Goal: Use online tool/utility: Utilize a website feature to perform a specific function

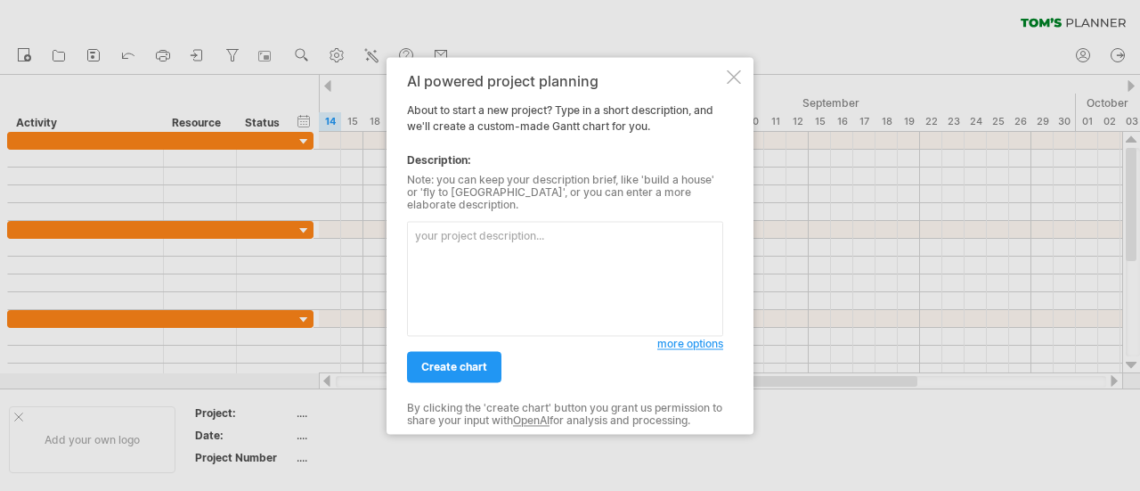
click at [500, 256] on textarea at bounding box center [565, 278] width 316 height 115
click at [486, 229] on textarea "我四個月一定要完成畢業論文" at bounding box center [565, 278] width 316 height 115
click at [424, 229] on textarea "我四個月一定會完成畢業論文" at bounding box center [565, 278] width 316 height 115
type textarea "四個月一定會完成的畢業論文進度"
click at [447, 360] on span "create chart" at bounding box center [454, 366] width 66 height 13
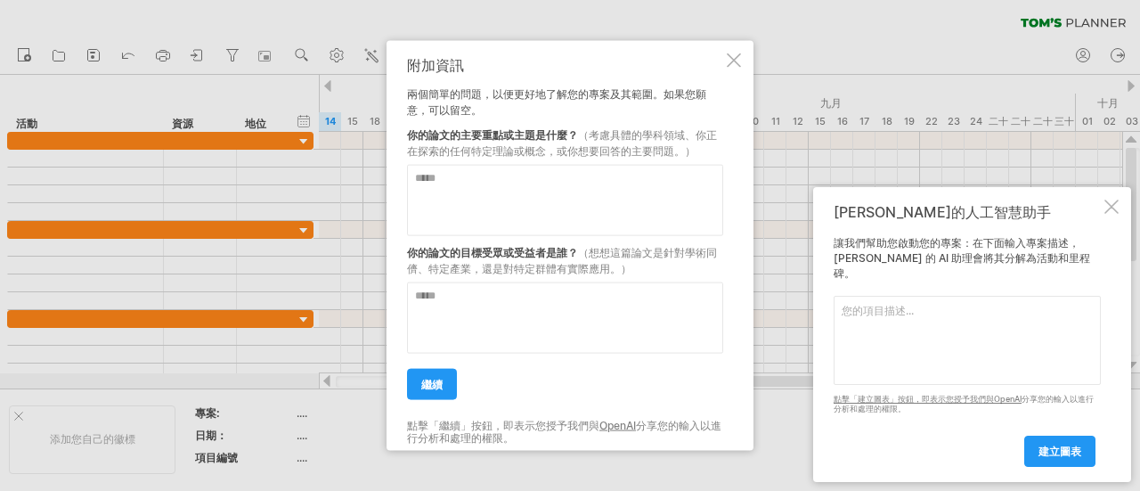
click at [584, 198] on textarea at bounding box center [565, 199] width 316 height 71
paste textarea "**********"
type textarea "**********"
click at [473, 309] on textarea at bounding box center [565, 316] width 316 height 71
type textarea "******"
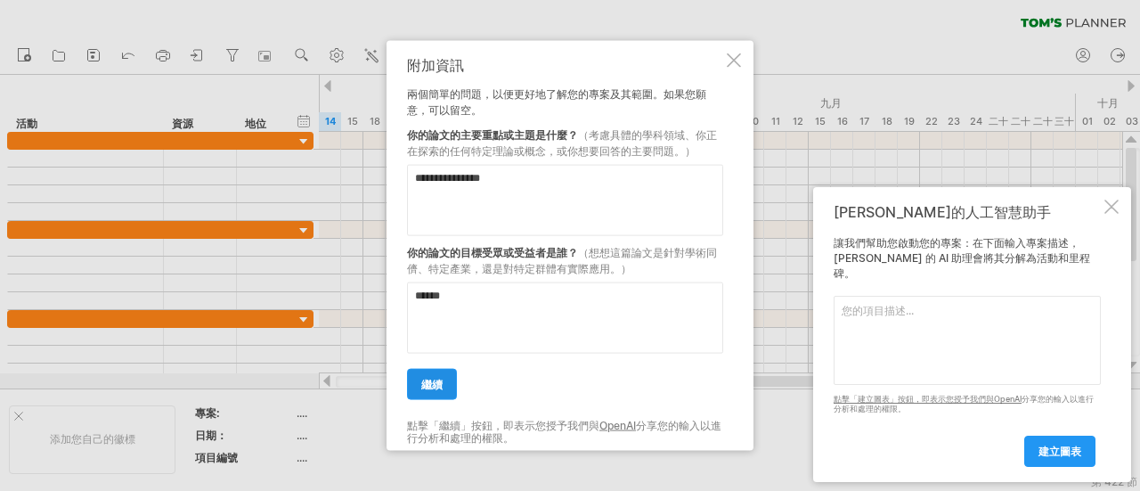
click at [423, 382] on font "繼續" at bounding box center [431, 383] width 21 height 13
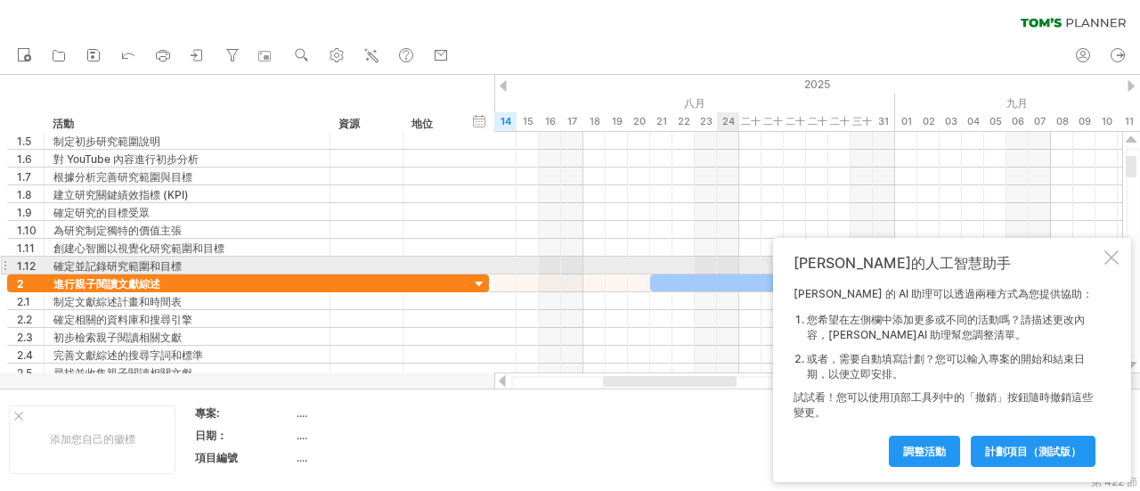
click at [1111, 261] on div at bounding box center [1111, 257] width 14 height 14
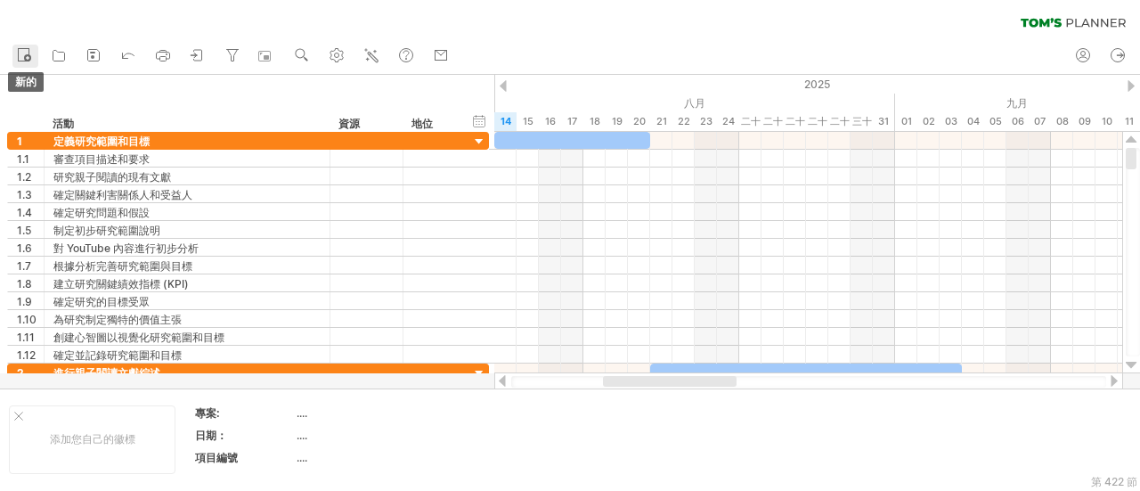
click at [29, 49] on icon at bounding box center [24, 54] width 18 height 18
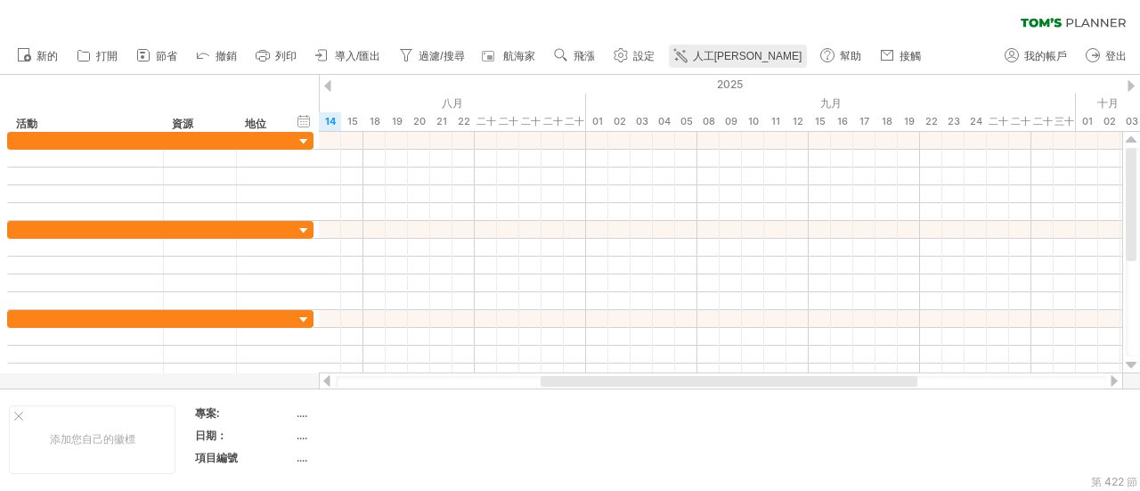
click at [729, 49] on link "人工[PERSON_NAME]" at bounding box center [738, 56] width 139 height 23
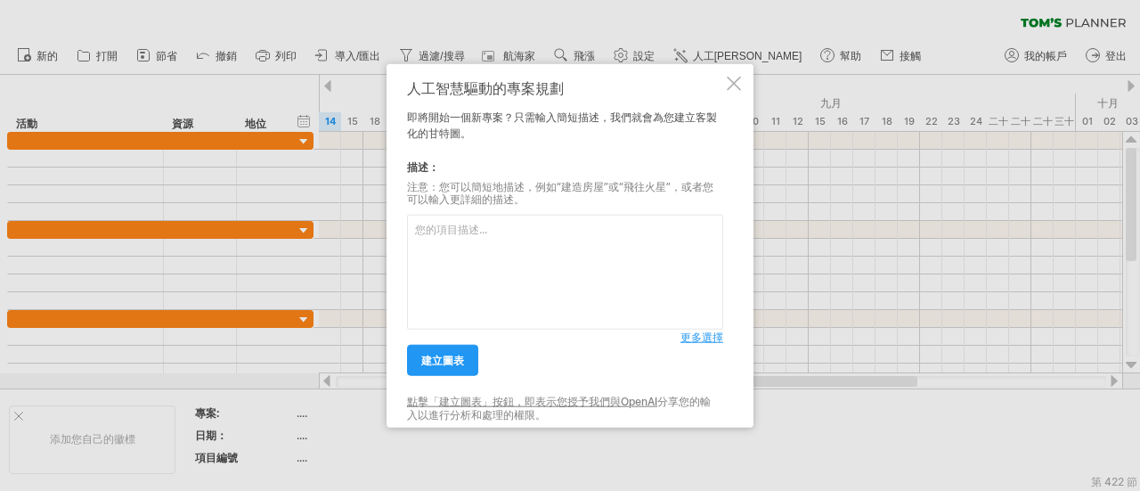
type textarea "Youtube上的親子共讀分析"
paste textarea "loremip（84 dolo） s 5–9 a：con（adip＋elit） se：doeius，temp，inc 4 utl et doloremag 0…"
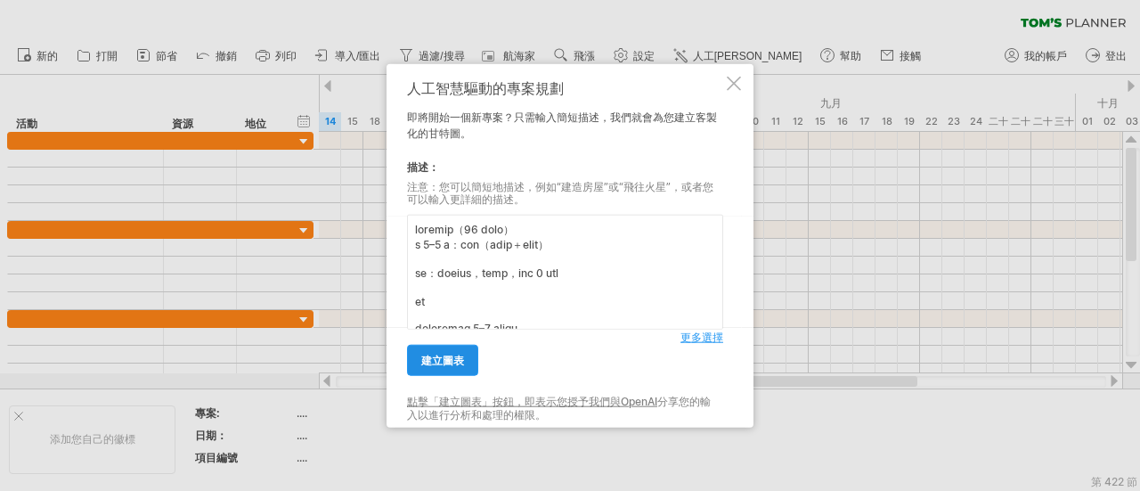
type textarea "loremip（84 dolo） s 5–9 a：con（adip＋elit） se：doeius，temp，inc 4 utl et doloremag 0…"
click at [444, 366] on font "建立圖表" at bounding box center [442, 360] width 43 height 13
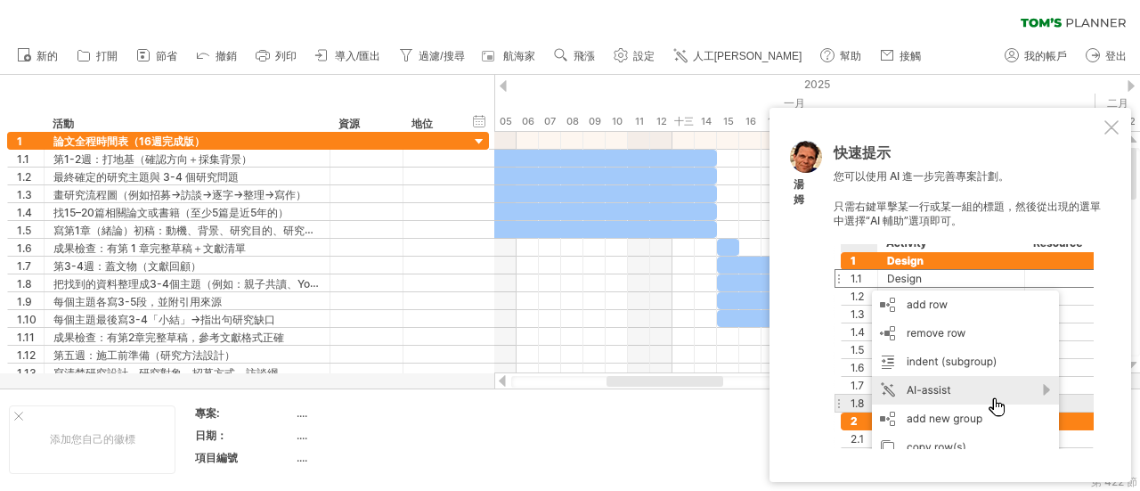
drag, startPoint x: 607, startPoint y: 382, endPoint x: 622, endPoint y: 393, distance: 18.5
click at [622, 393] on div "嘗試造訪 [DOMAIN_NAME] 再次連接... 0% 清除過濾器 新的" at bounding box center [570, 245] width 1140 height 491
click at [1103, 133] on div "快速提示 您可以使用 AI 進一步完善專案計劃。 只需右鍵單擊某一行或某一組的標題，然後從出現的選單中選擇“AI 輔助”選項即可。 [PERSON_NAME]" at bounding box center [951, 295] width 362 height 374
click at [482, 141] on div at bounding box center [479, 142] width 17 height 17
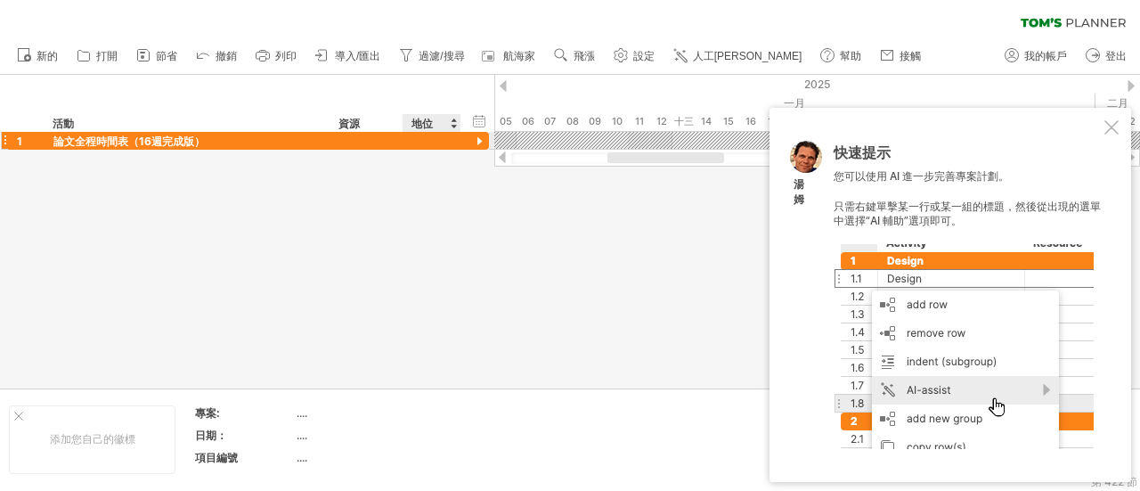
click at [482, 141] on div at bounding box center [479, 142] width 17 height 17
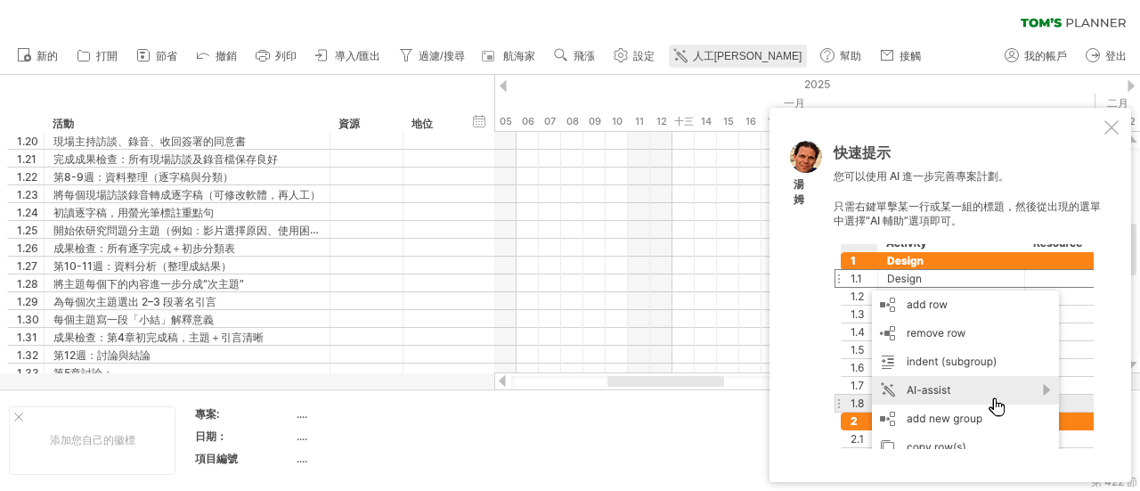
click at [716, 53] on font "人工[PERSON_NAME]" at bounding box center [748, 56] width 110 height 12
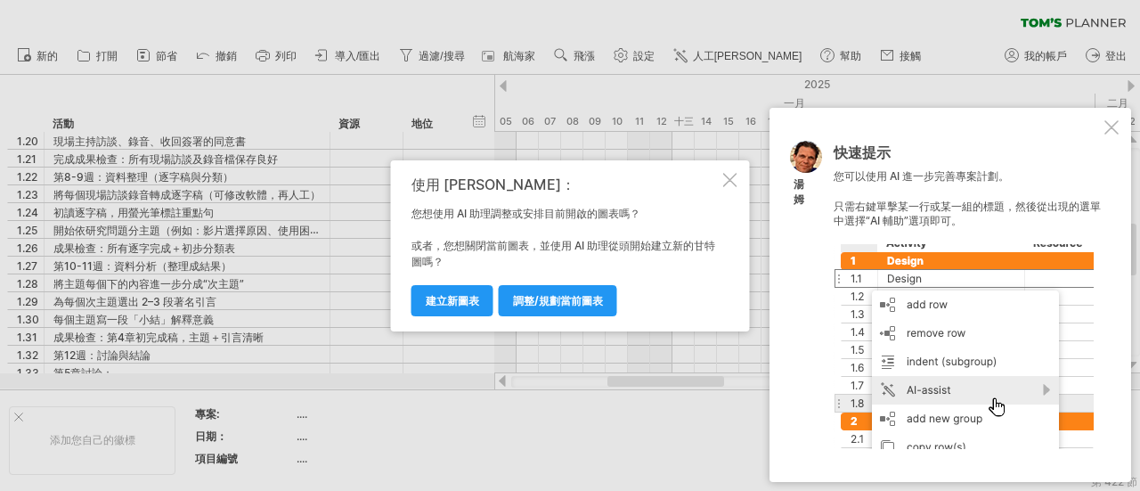
click at [736, 173] on div at bounding box center [730, 180] width 14 height 14
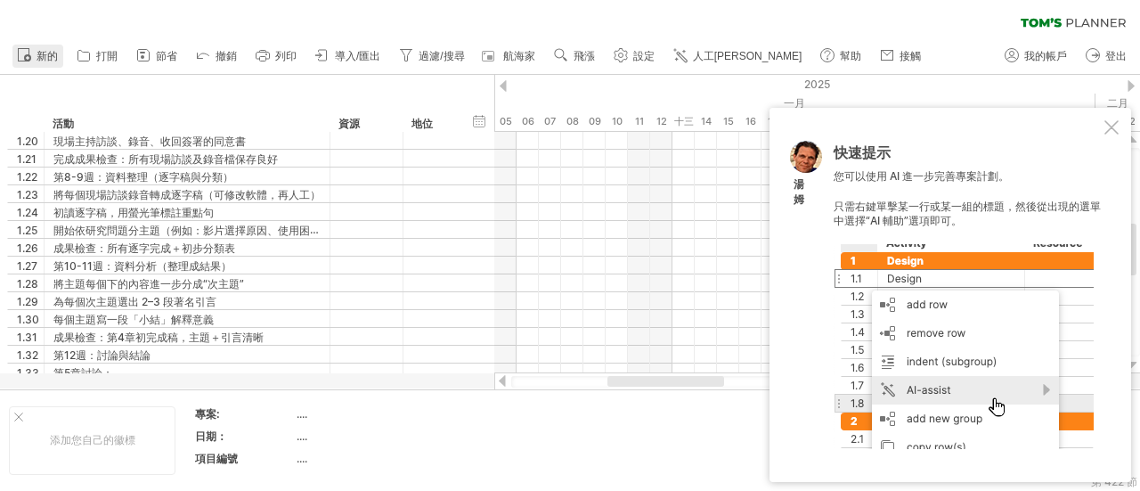
click at [45, 61] on font "新的" at bounding box center [47, 56] width 21 height 12
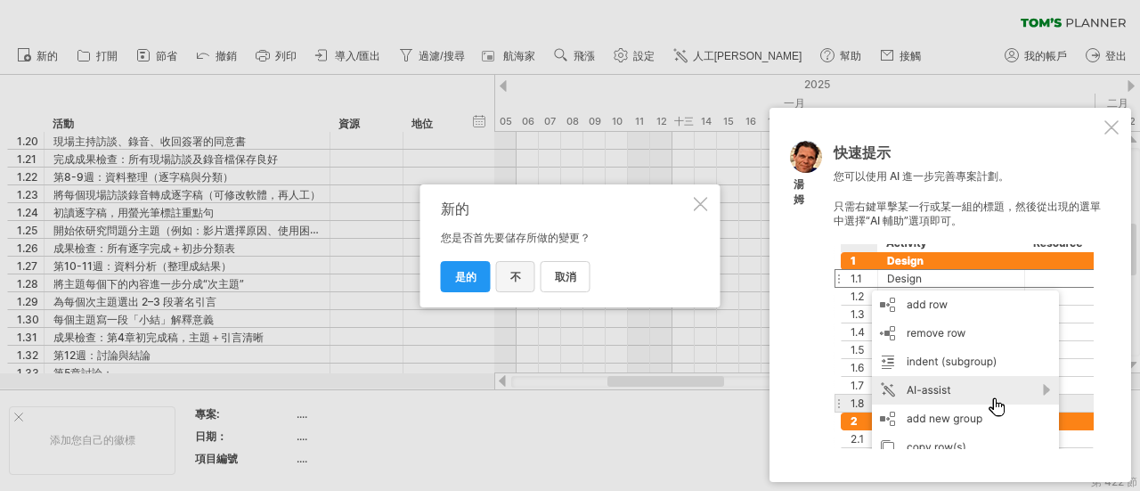
click at [531, 275] on link "不" at bounding box center [515, 276] width 39 height 31
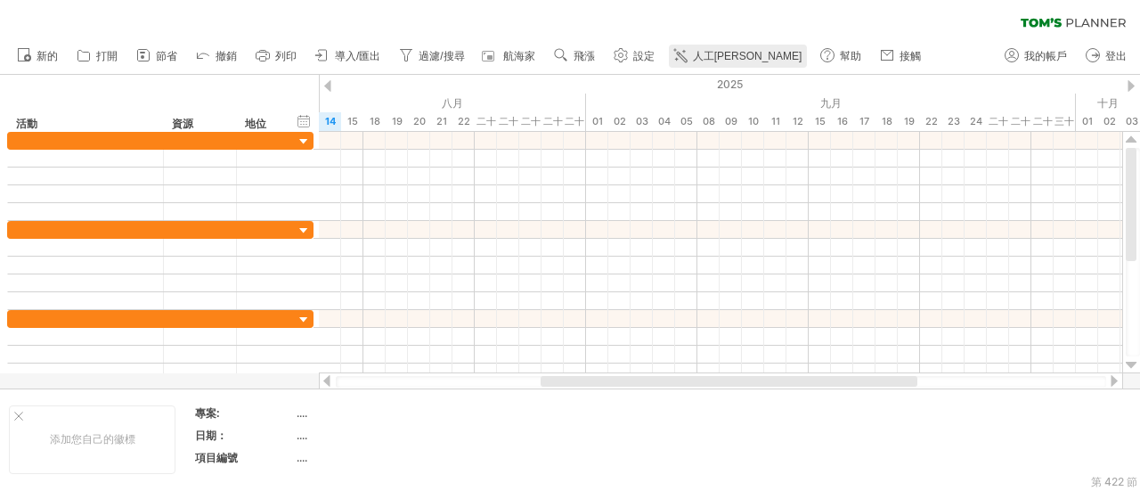
click at [700, 57] on font "人工[PERSON_NAME]" at bounding box center [748, 56] width 110 height 12
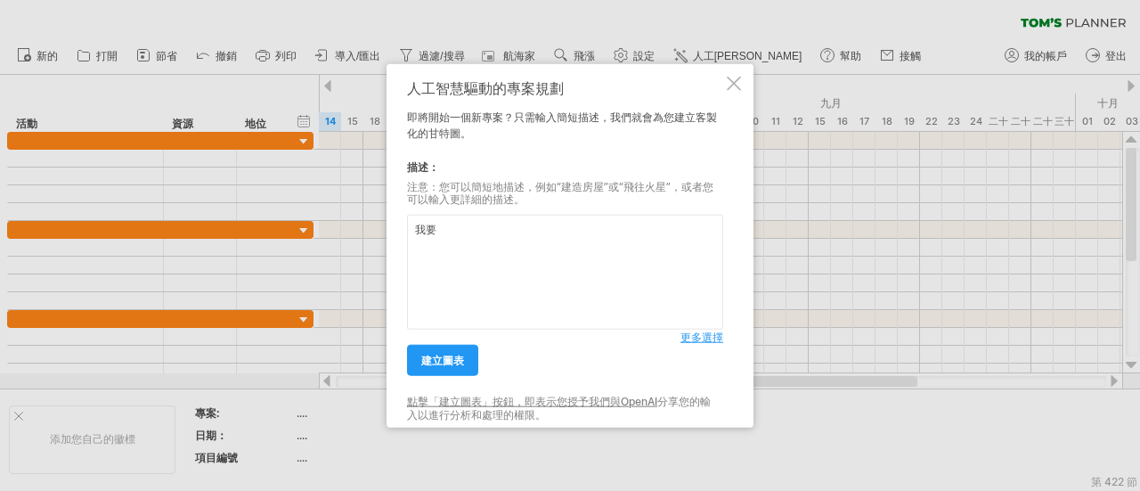
type textarea "我"
type textarea "寫出一篇碩士論文"
